Goal: Entertainment & Leisure: Consume media (video, audio)

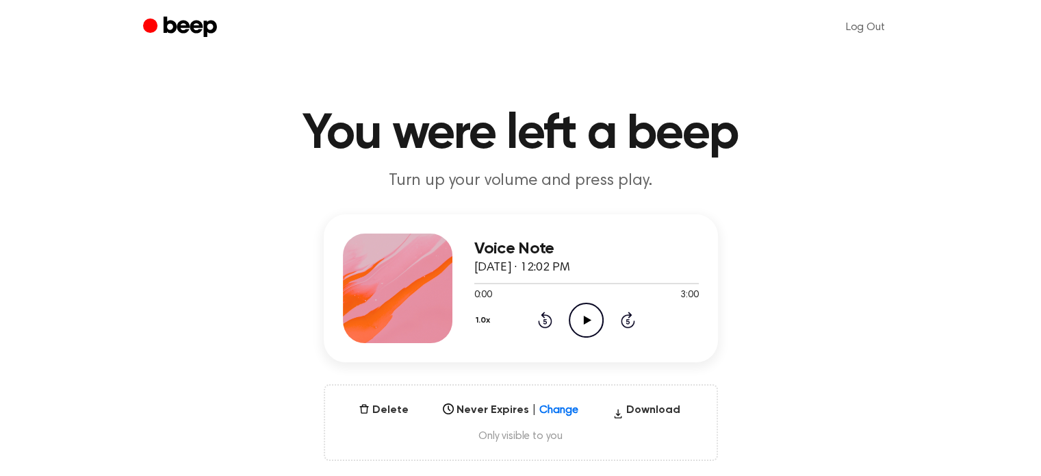
click at [586, 323] on icon "Play Audio" at bounding box center [586, 320] width 35 height 35
click at [583, 320] on icon at bounding box center [586, 320] width 6 height 9
click at [585, 320] on icon at bounding box center [588, 320] width 8 height 9
click at [570, 318] on circle at bounding box center [587, 320] width 34 height 34
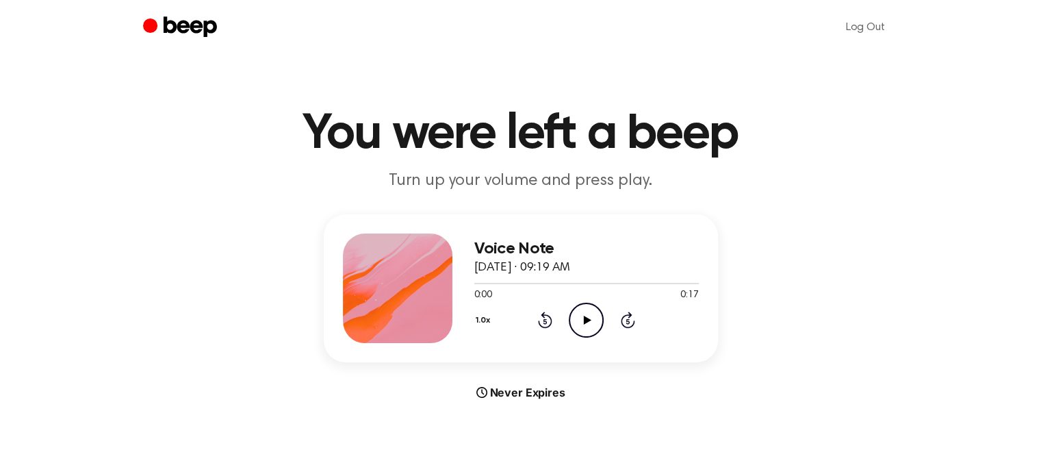
click at [589, 317] on icon "Play Audio" at bounding box center [586, 320] width 35 height 35
click at [587, 322] on icon "Play Audio" at bounding box center [586, 320] width 35 height 35
click at [587, 322] on icon at bounding box center [586, 320] width 6 height 9
